Goal: Information Seeking & Learning: Check status

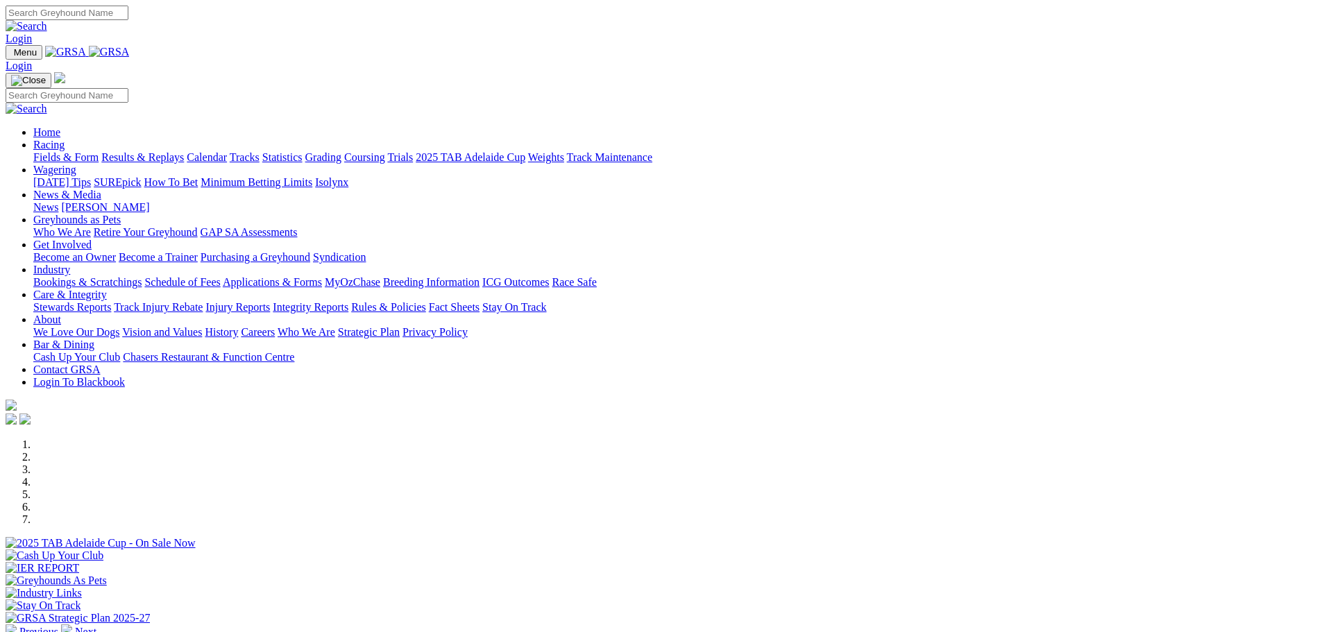
scroll to position [486, 0]
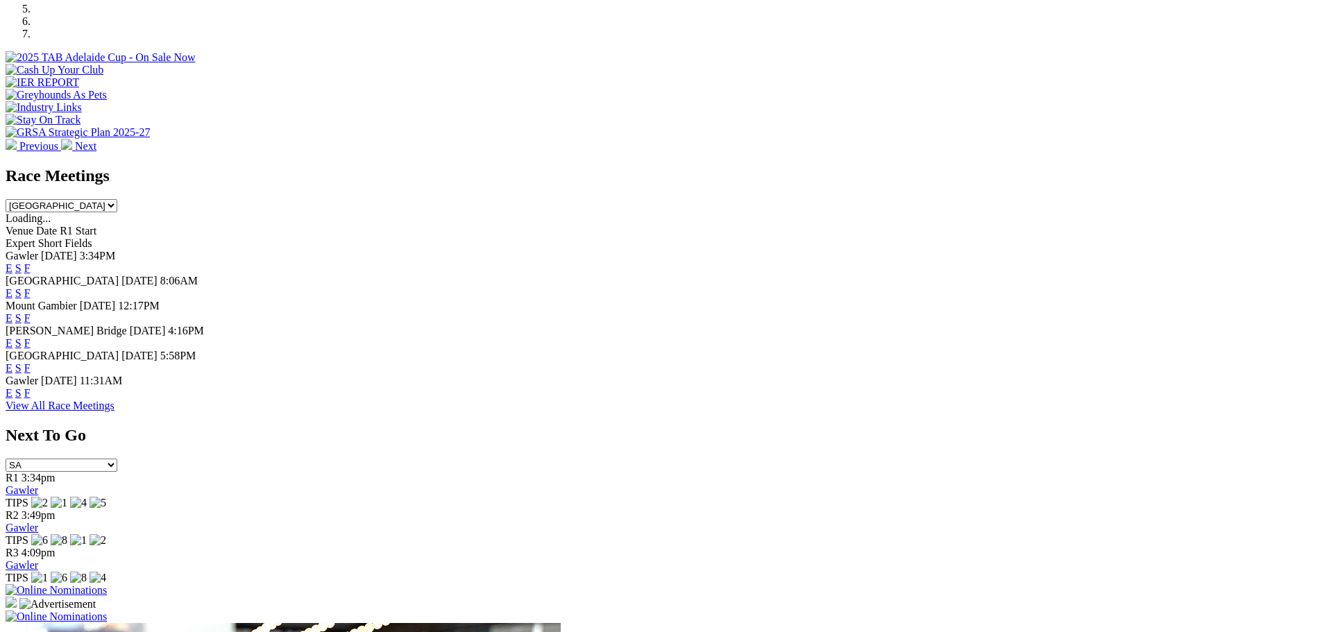
click at [31, 399] on link "F" at bounding box center [27, 393] width 6 height 12
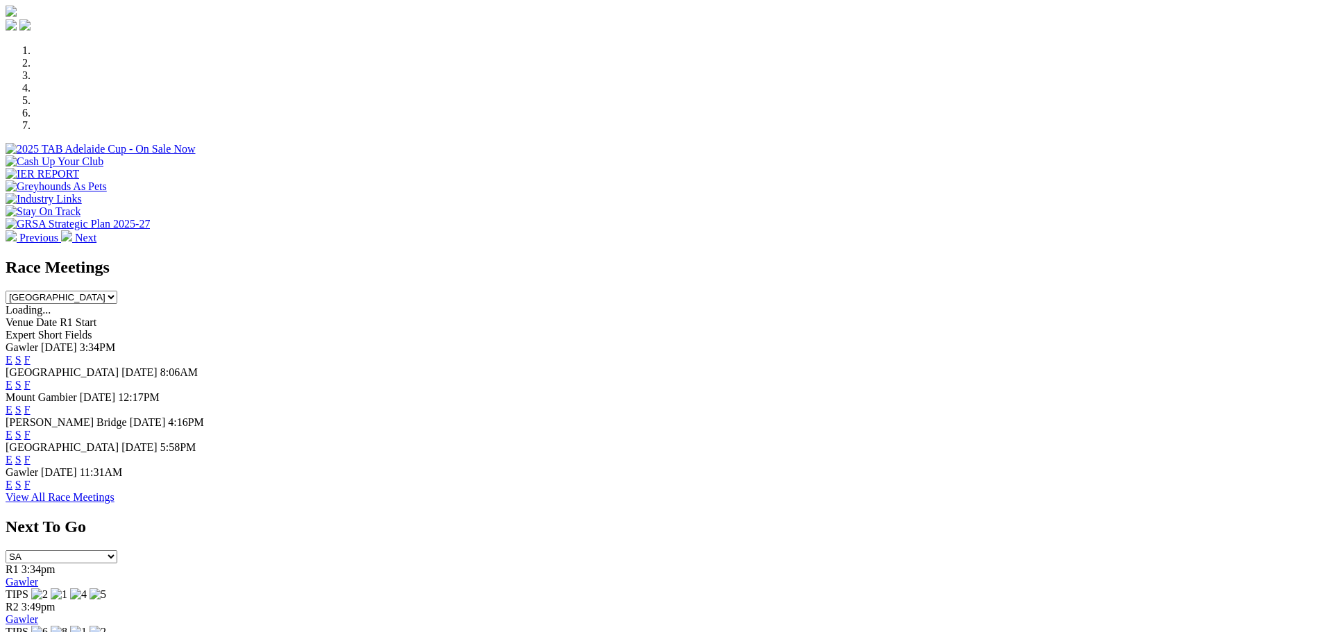
scroll to position [416, 0]
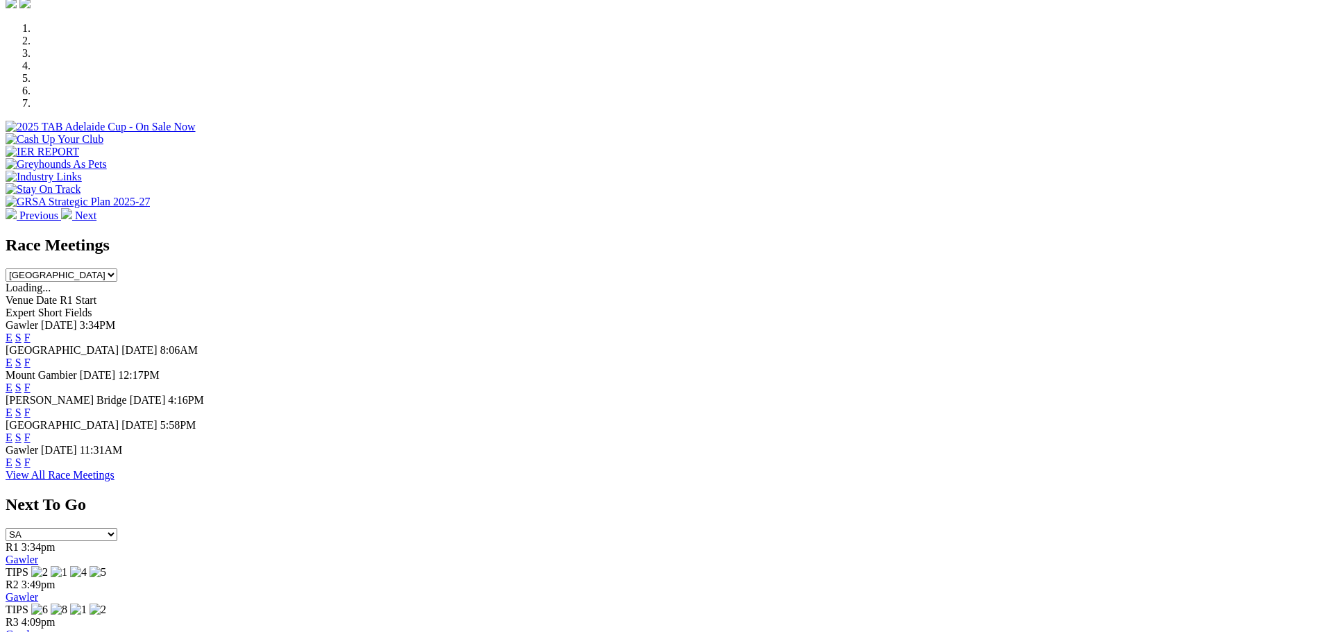
click at [31, 432] on link "F" at bounding box center [27, 438] width 6 height 12
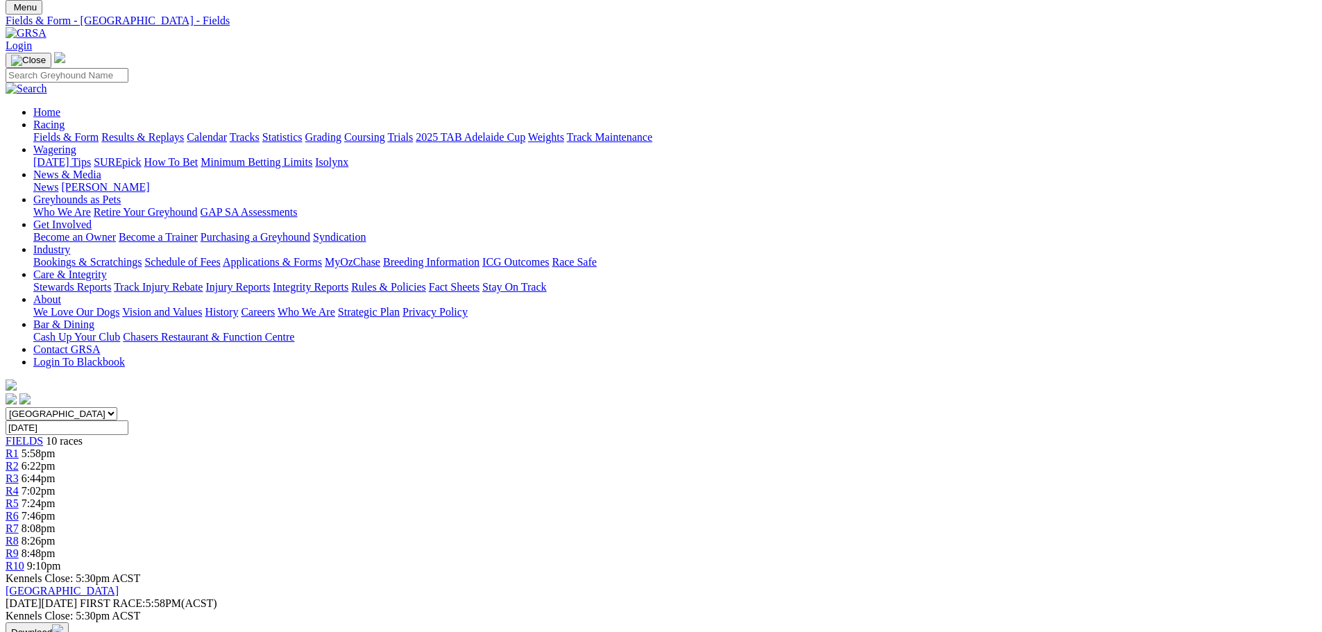
scroll to position [69, 0]
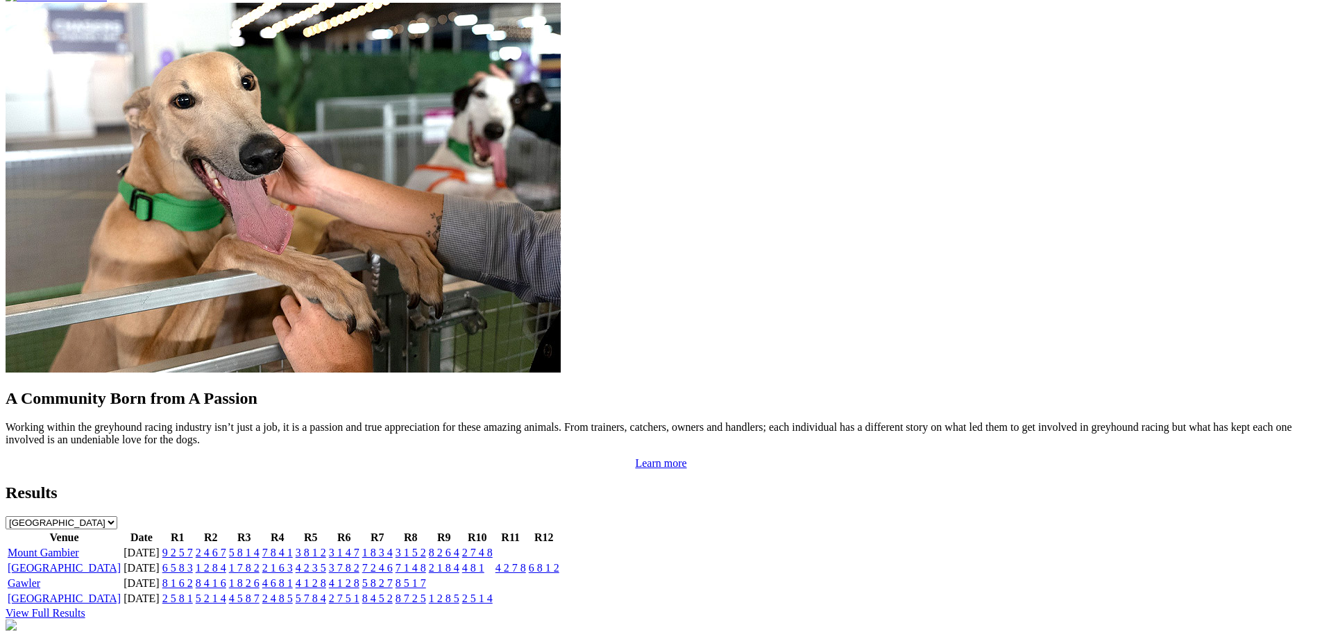
scroll to position [1179, 0]
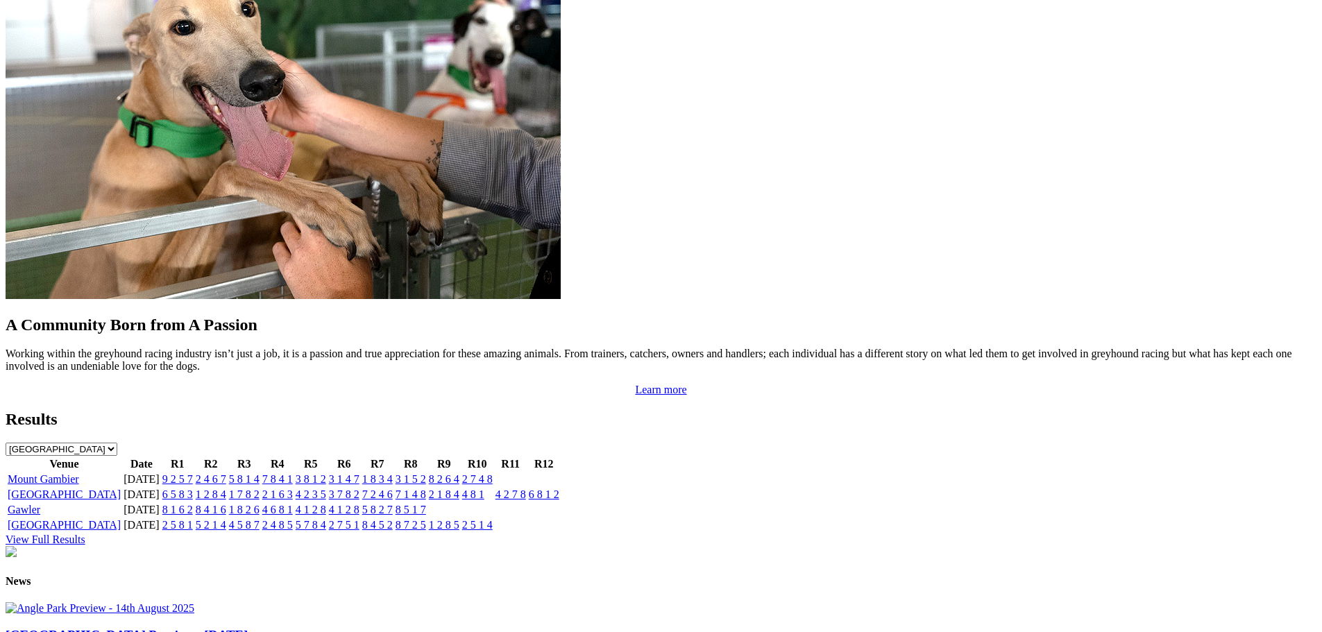
click at [194, 488] on td "6 5 8 3" at bounding box center [178, 495] width 32 height 14
click at [193, 488] on link "6 5 8 3" at bounding box center [177, 494] width 31 height 12
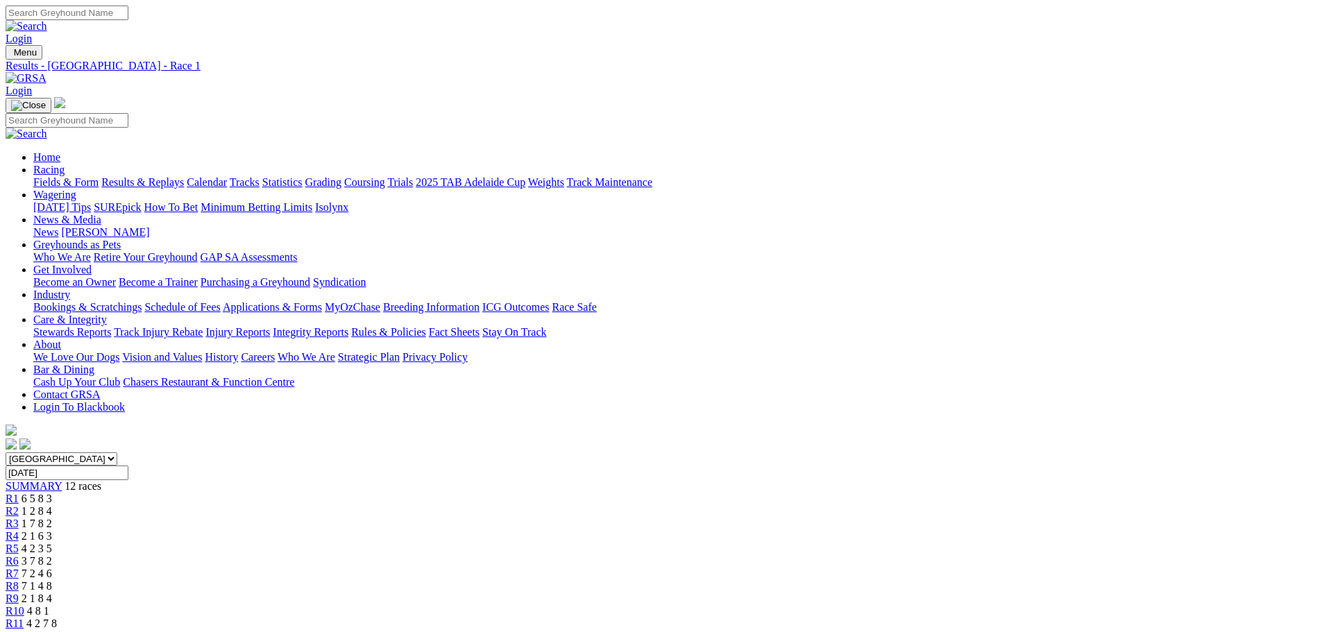
click at [49, 605] on span "4 8 1" at bounding box center [38, 611] width 22 height 12
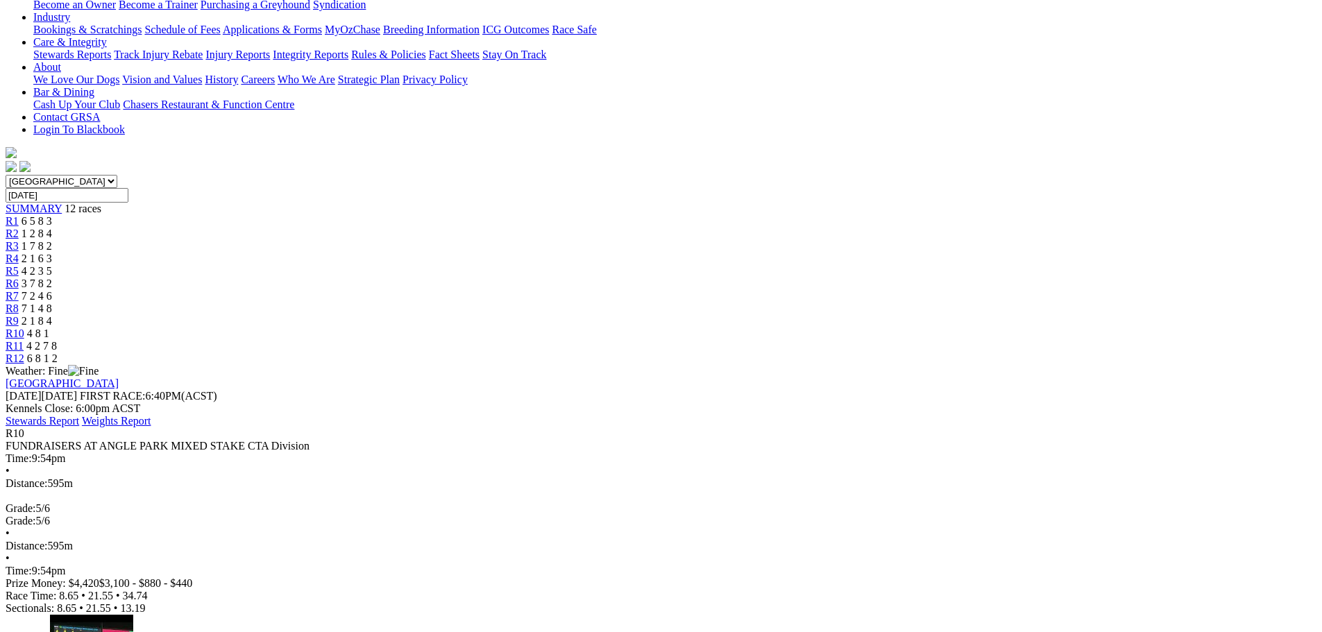
scroll to position [208, 0]
